Goal: Task Accomplishment & Management: Use online tool/utility

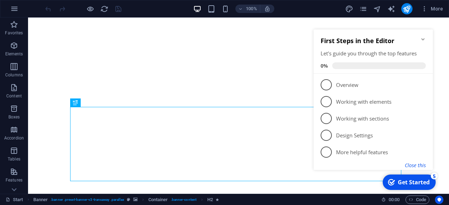
click at [416, 167] on button "Close this" at bounding box center [415, 165] width 21 height 7
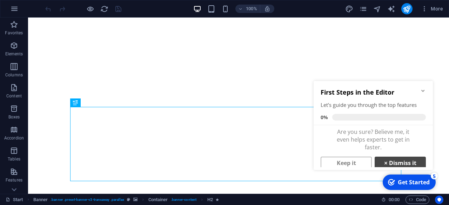
click at [390, 163] on link "× Dismiss it" at bounding box center [400, 163] width 51 height 13
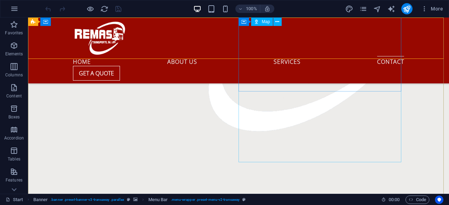
scroll to position [2411, 0]
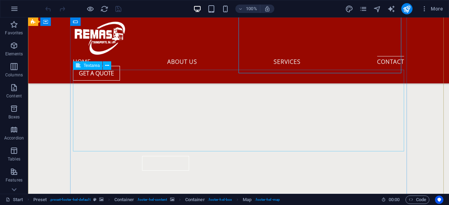
scroll to position [2517, 0]
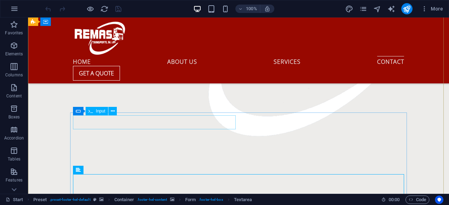
scroll to position [2411, 0]
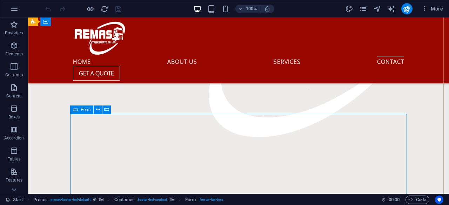
click at [86, 110] on span "Form" at bounding box center [86, 110] width 10 height 4
click at [100, 111] on icon at bounding box center [98, 109] width 4 height 7
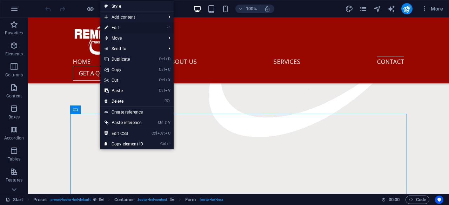
click at [131, 26] on link "⏎ Edit" at bounding box center [123, 27] width 47 height 11
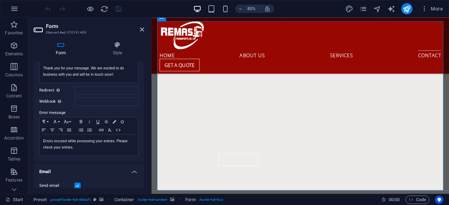
scroll to position [78, 0]
click at [89, 90] on input "Redirect Define a redirect target upon successful form submission; for example,…" at bounding box center [106, 91] width 64 height 8
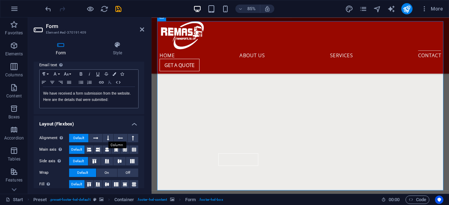
scroll to position [260, 0]
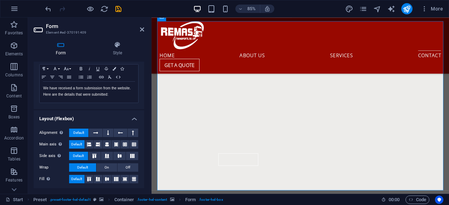
type input "[EMAIL_ADDRESS][DOMAIN_NAME]"
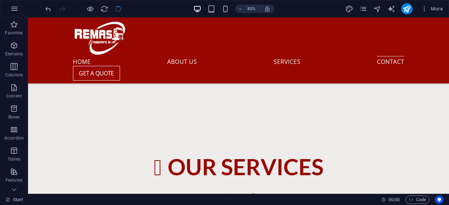
scroll to position [2564, 0]
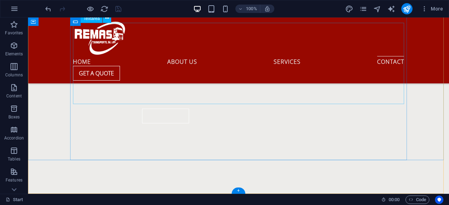
drag, startPoint x: 120, startPoint y: 72, endPoint x: 126, endPoint y: 91, distance: 19.5
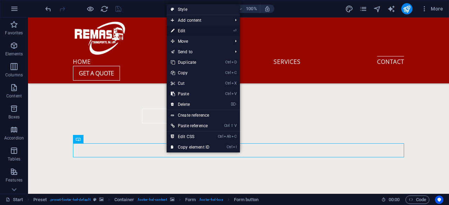
click at [180, 34] on link "⏎ Edit" at bounding box center [190, 31] width 47 height 11
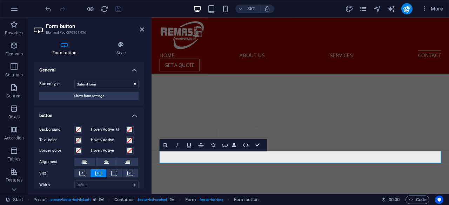
scroll to position [27, 0]
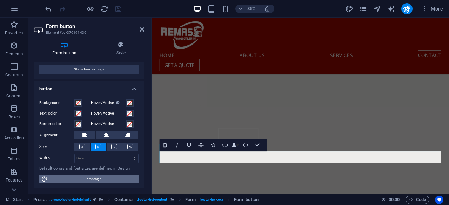
click at [104, 180] on span "Edit design" at bounding box center [93, 179] width 87 height 8
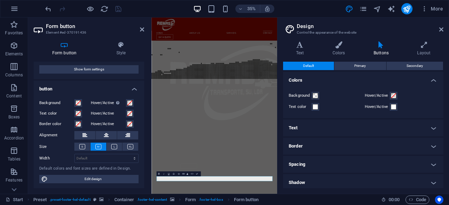
scroll to position [2638, 0]
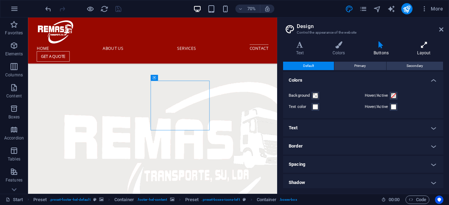
click at [421, 47] on icon at bounding box center [424, 44] width 39 height 7
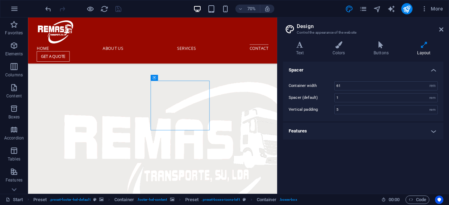
click at [421, 48] on icon at bounding box center [424, 44] width 39 height 7
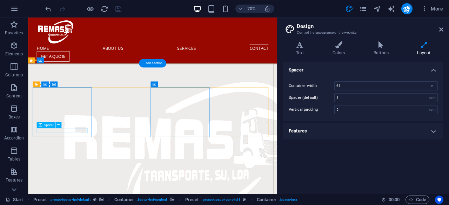
scroll to position [2371, 0]
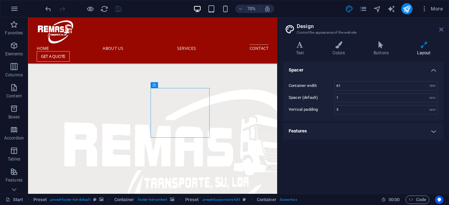
click at [442, 30] on icon at bounding box center [441, 30] width 4 height 6
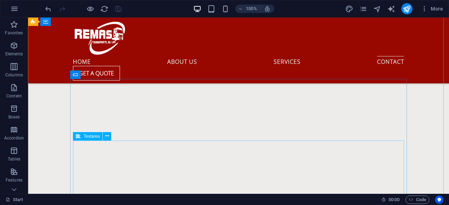
scroll to position [2439, 0]
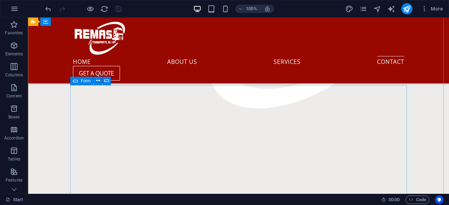
click at [83, 85] on div "Form" at bounding box center [81, 81] width 23 height 8
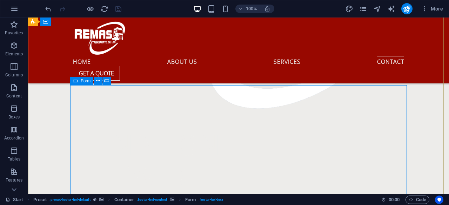
click at [84, 81] on span "Form" at bounding box center [86, 81] width 10 height 4
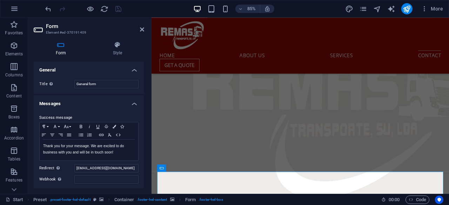
click at [120, 98] on h4 "Messages" at bounding box center [89, 101] width 111 height 13
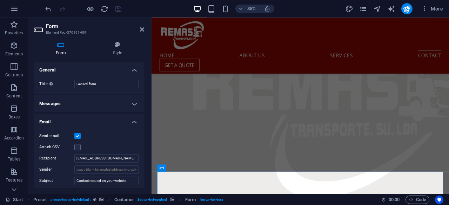
click at [120, 98] on h4 "Messages" at bounding box center [89, 103] width 111 height 17
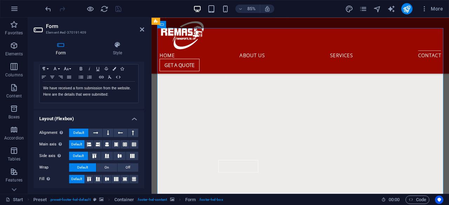
scroll to position [2646, 0]
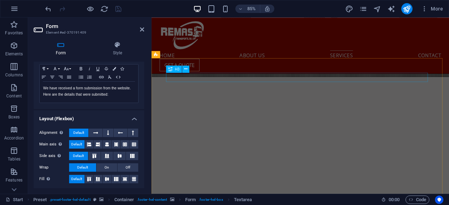
scroll to position [2177, 0]
